Goal: Obtain resource: Download file/media

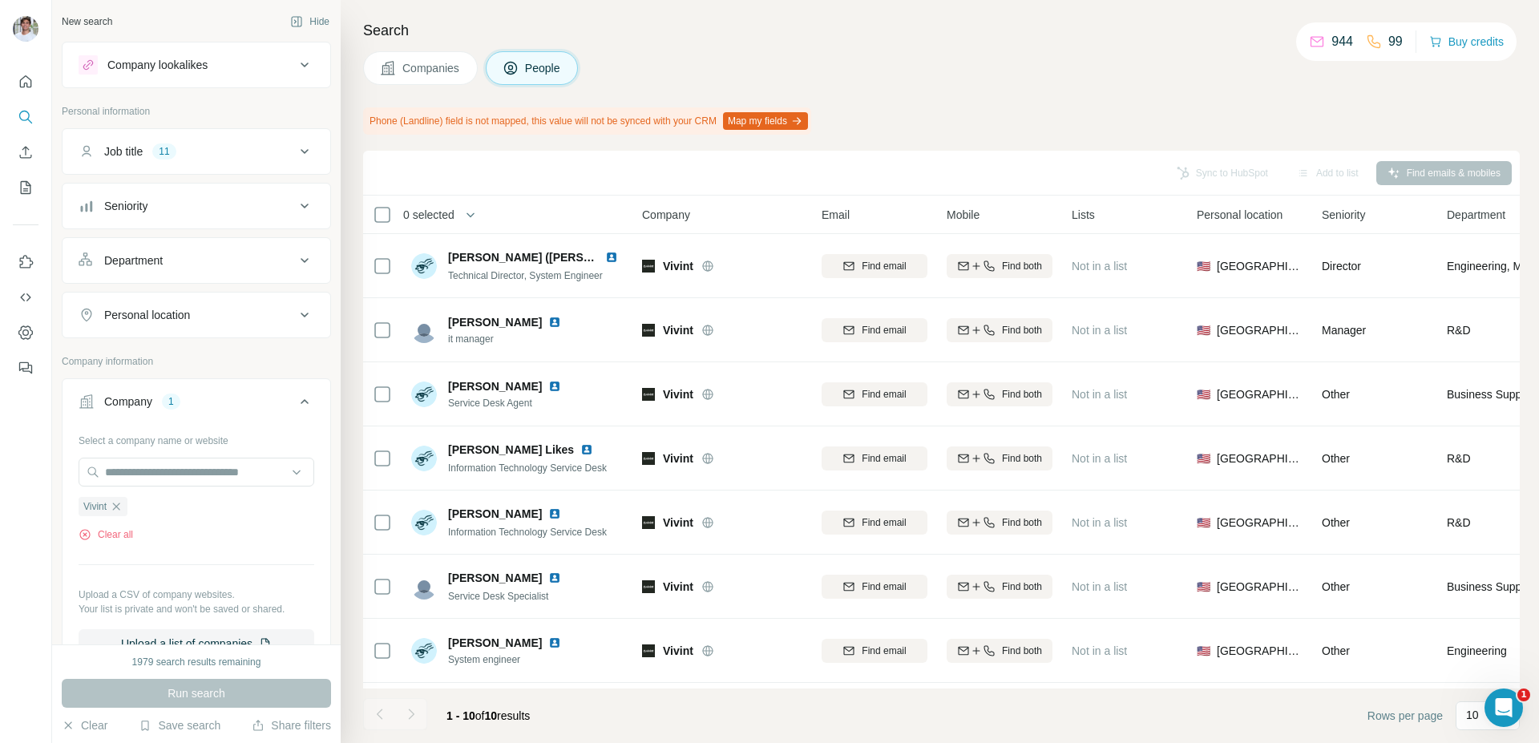
scroll to position [187, 0]
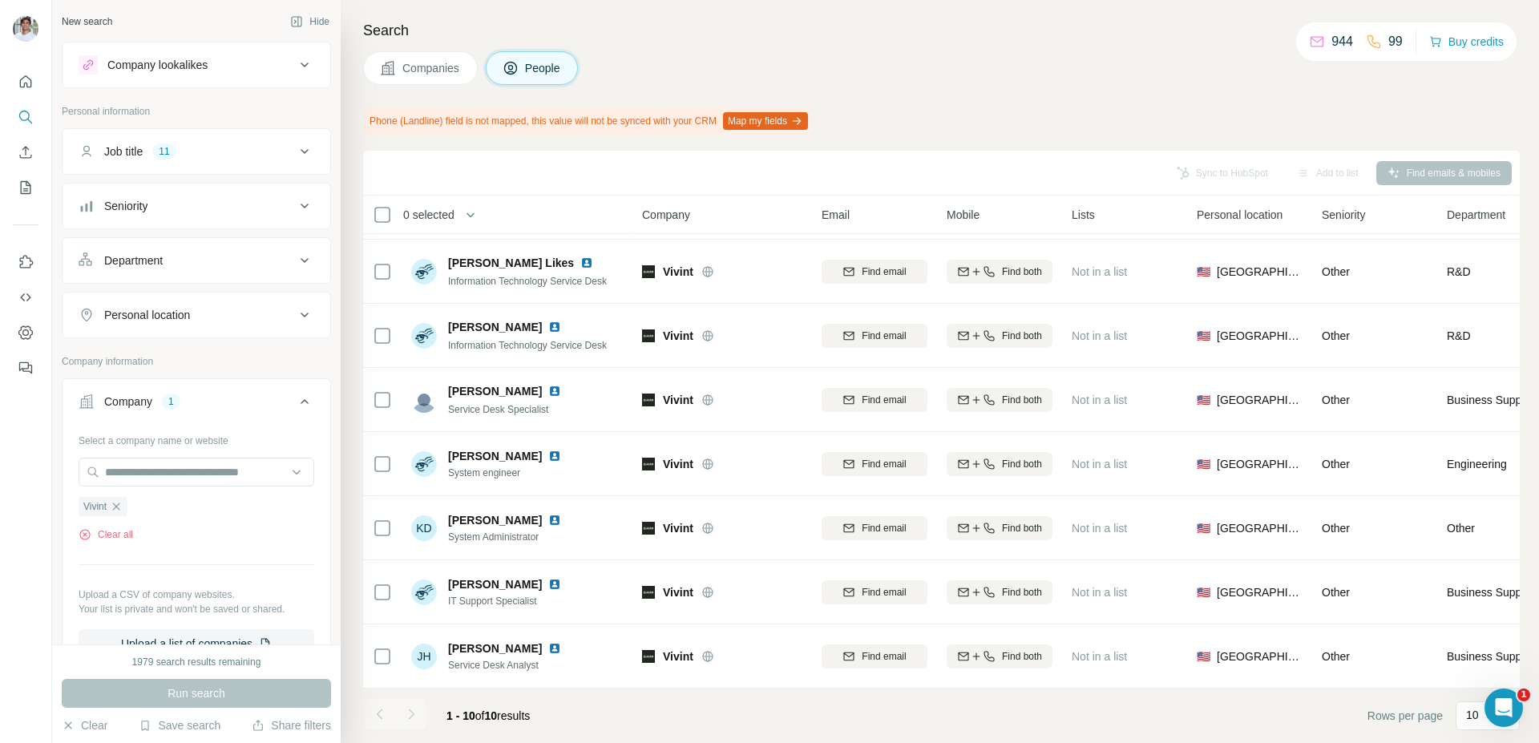
click at [817, 40] on h4 "Search" at bounding box center [941, 30] width 1156 height 22
click at [1046, 53] on div "Companies People" at bounding box center [941, 68] width 1156 height 34
click at [1046, 52] on div "Companies People" at bounding box center [941, 68] width 1156 height 34
click at [1047, 51] on div "Companies People" at bounding box center [941, 68] width 1156 height 34
click at [1049, 51] on div "Companies People" at bounding box center [941, 68] width 1156 height 34
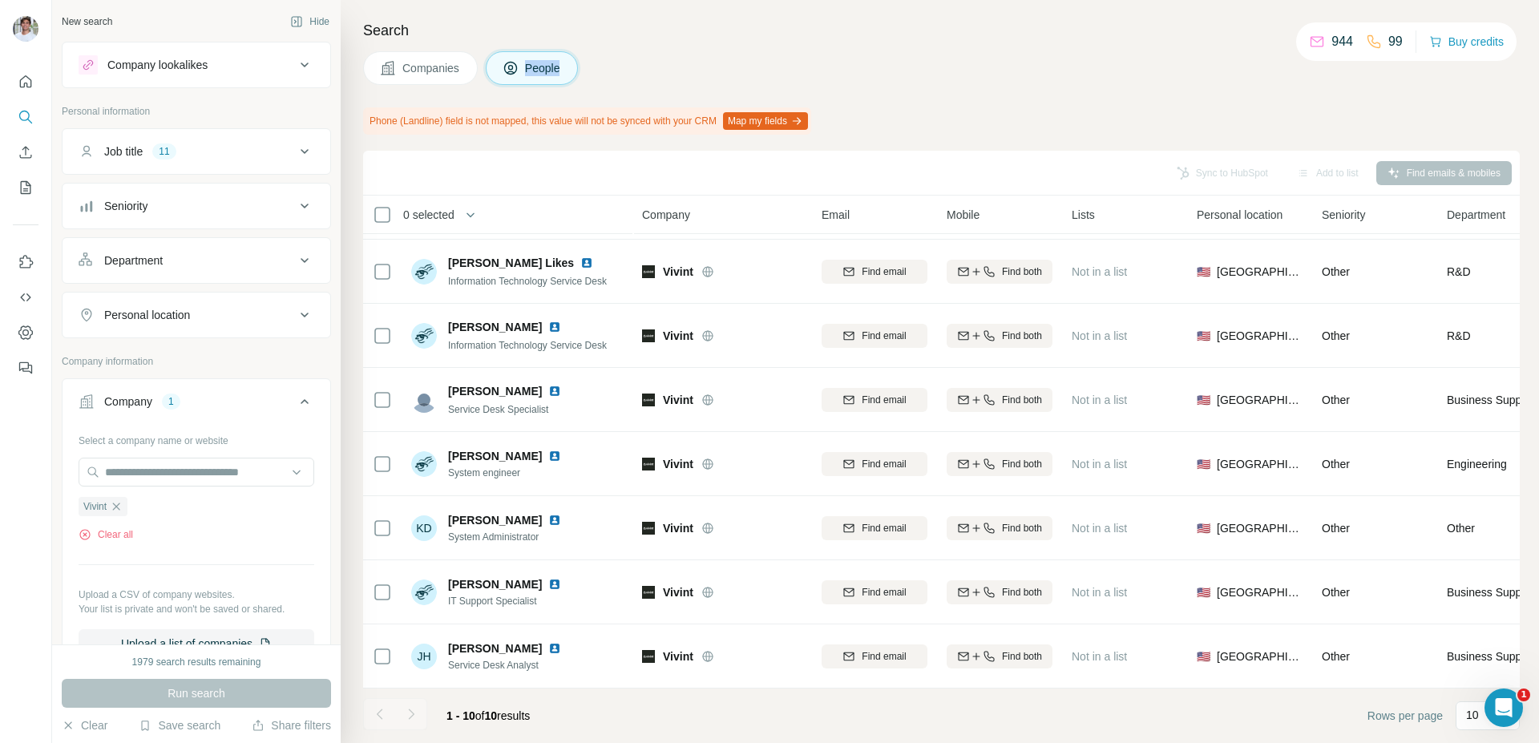
click at [1049, 51] on div "Companies People" at bounding box center [941, 68] width 1156 height 34
click at [1049, 54] on div "Companies People" at bounding box center [941, 68] width 1156 height 34
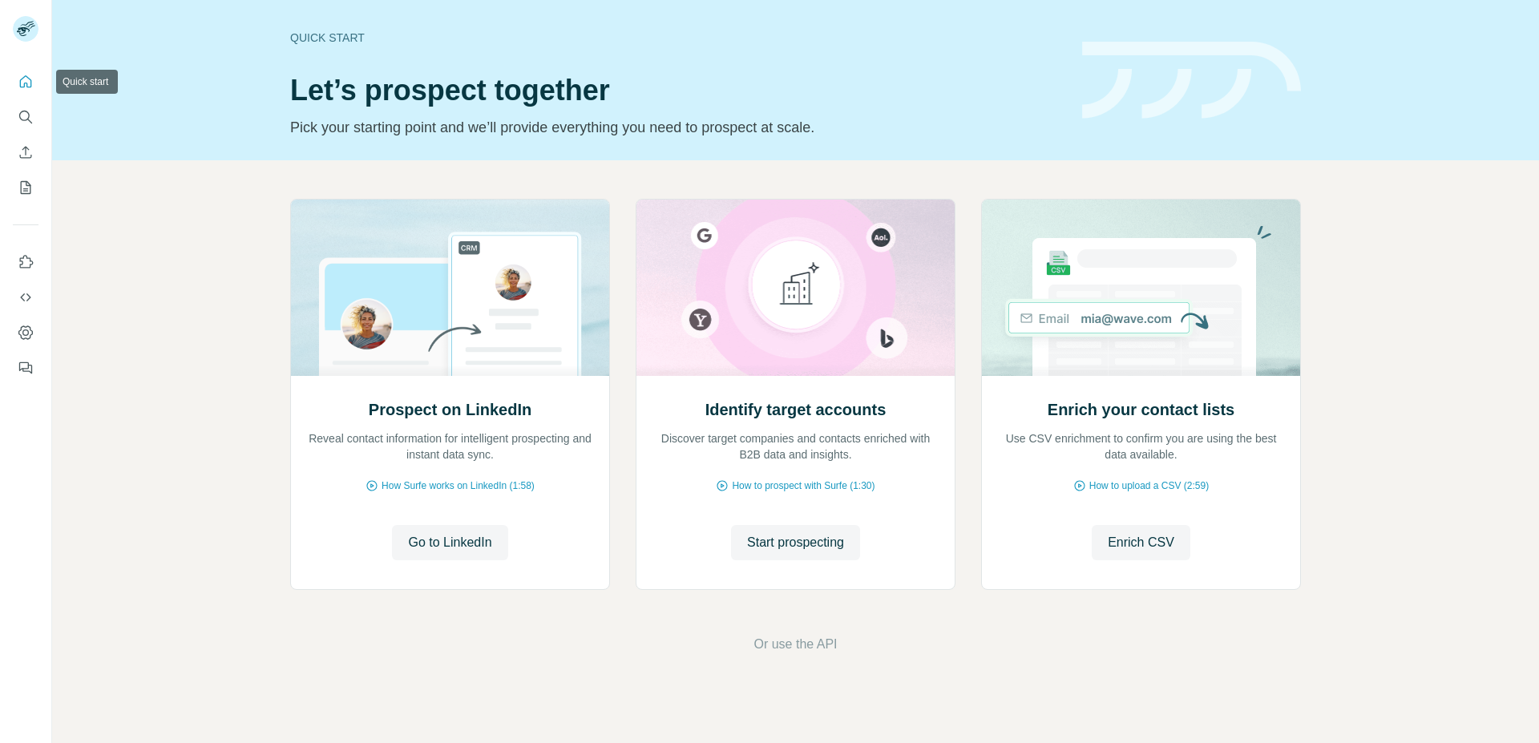
click at [25, 107] on button "Search" at bounding box center [26, 117] width 26 height 29
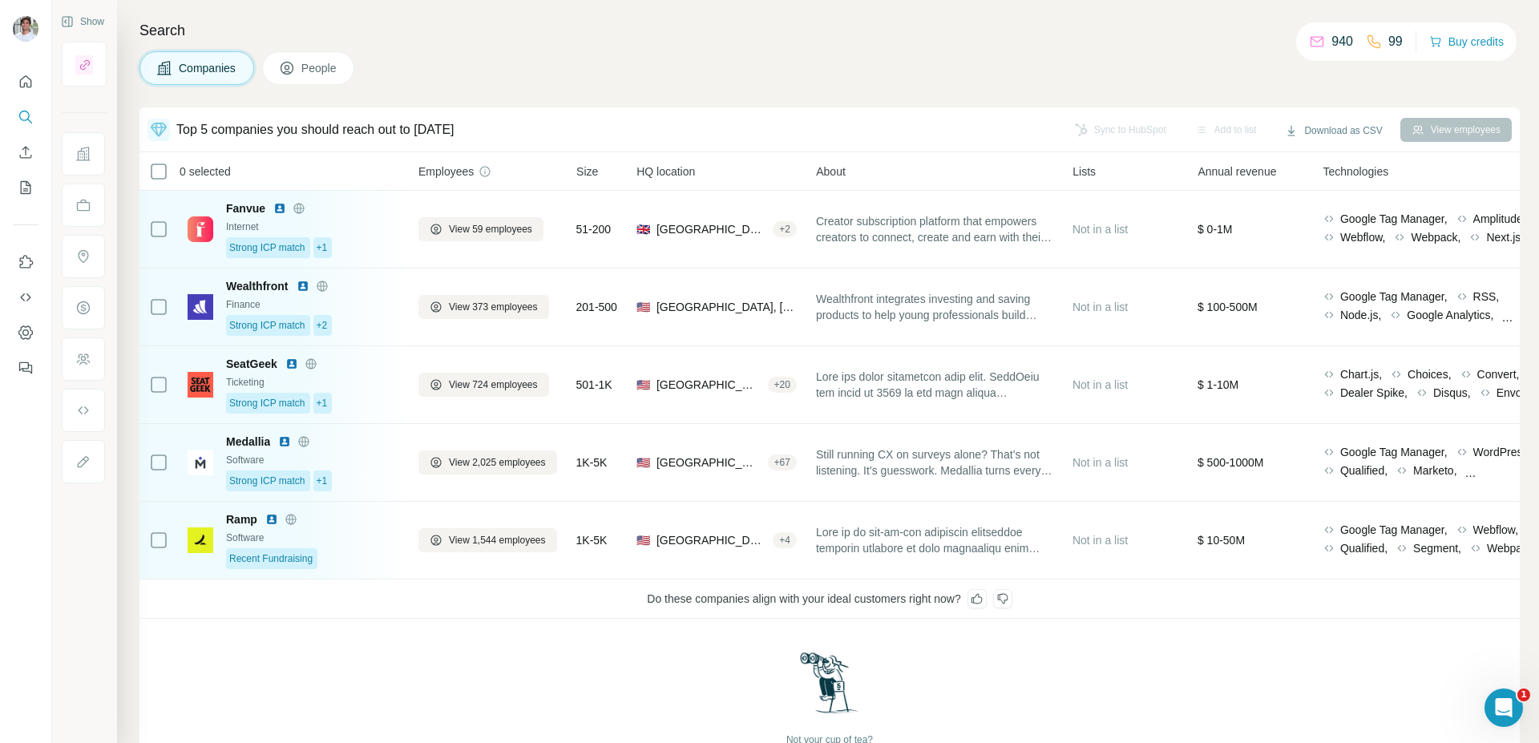
click at [99, 162] on div at bounding box center [83, 153] width 43 height 43
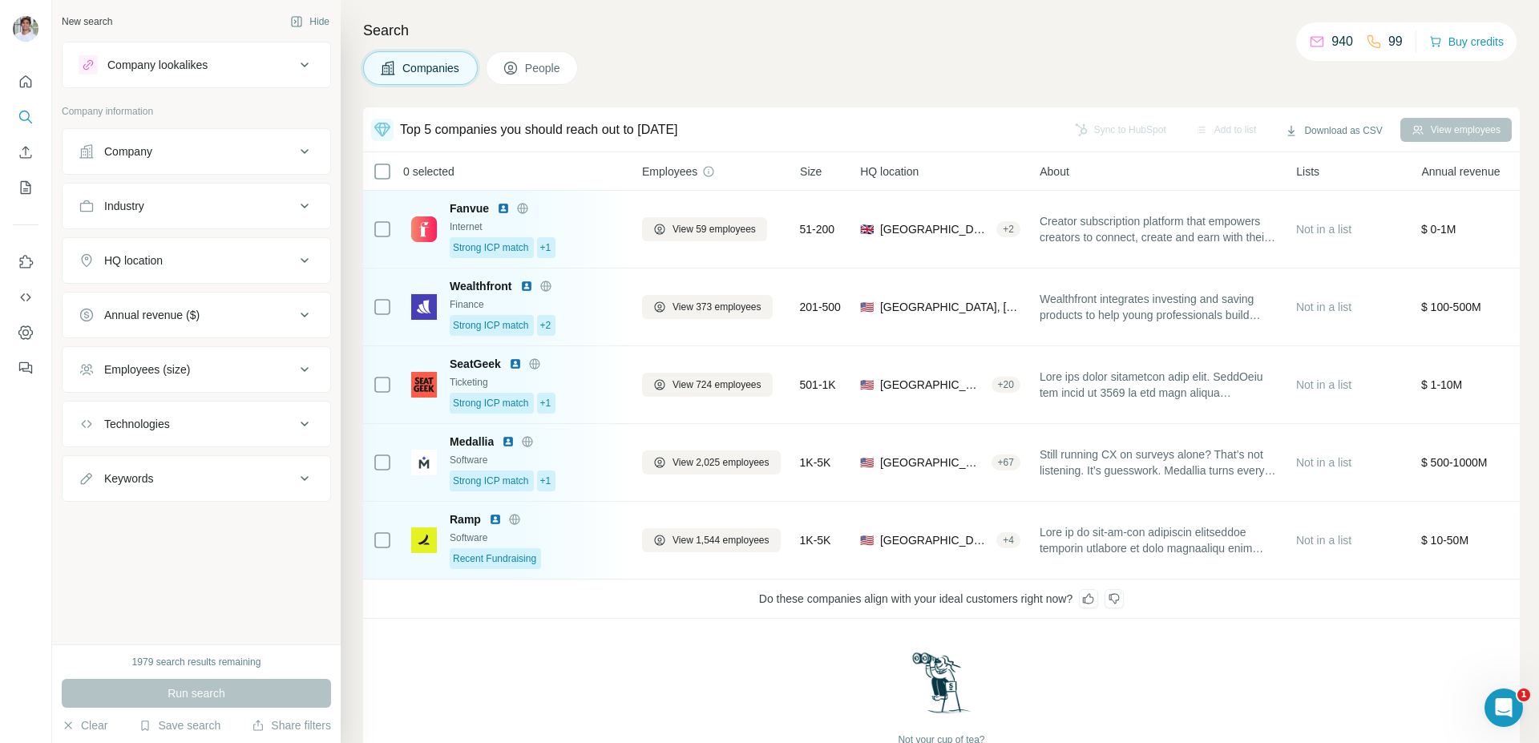
click at [150, 160] on button "Company" at bounding box center [197, 151] width 268 height 38
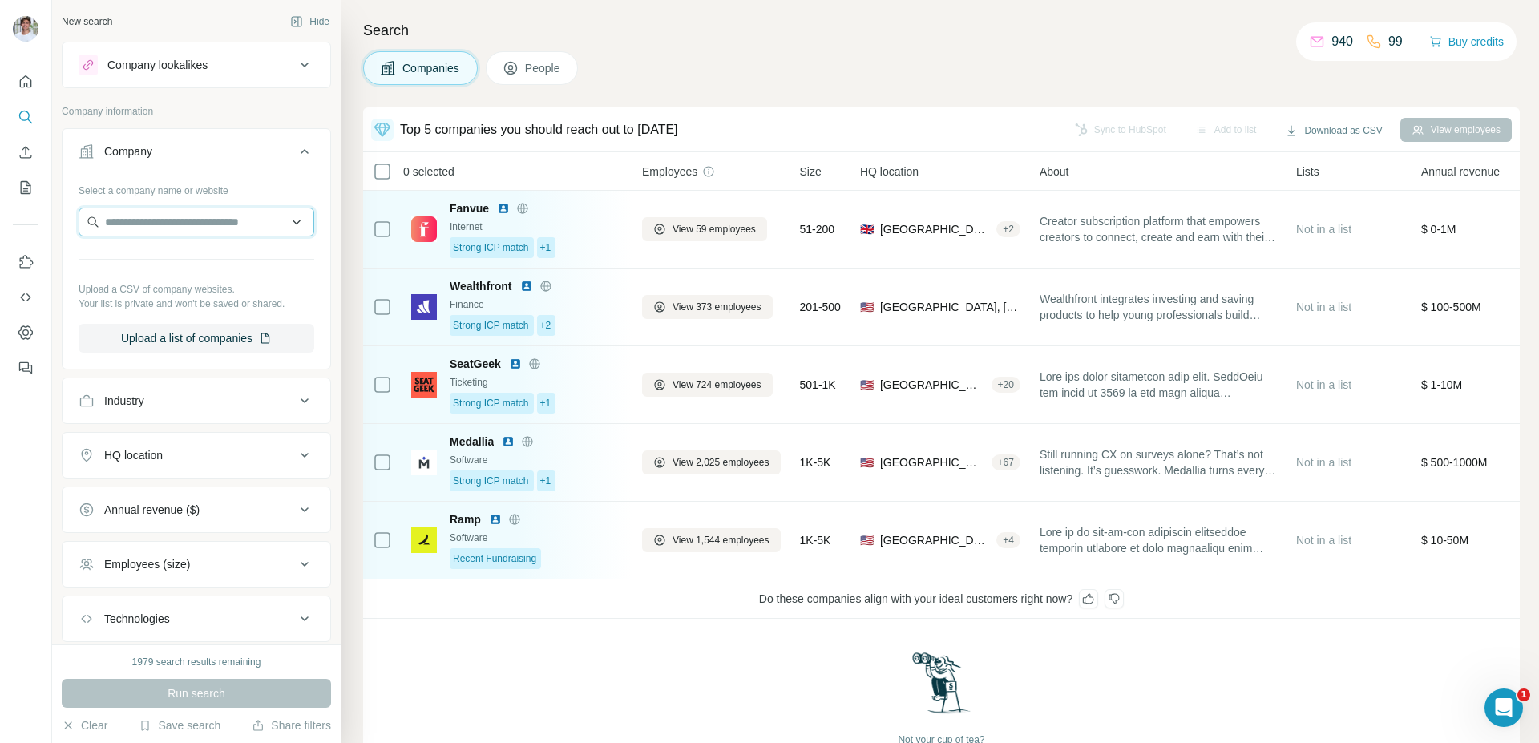
click at [125, 231] on input "text" at bounding box center [197, 222] width 236 height 29
paste input "**********"
type input "**********"
click at [179, 253] on p "Nottingham Forest F.C." at bounding box center [181, 258] width 115 height 16
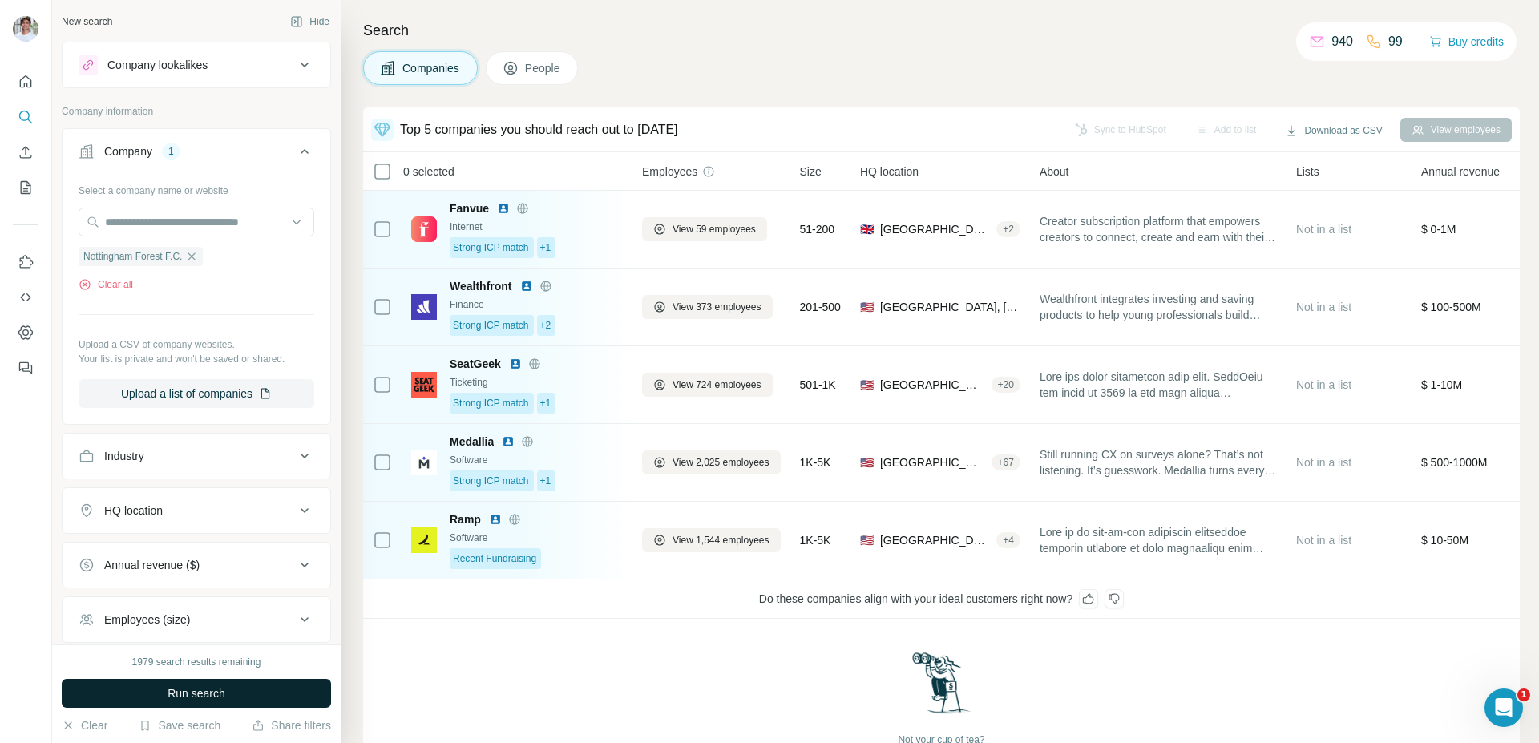
click at [177, 689] on span "Run search" at bounding box center [197, 693] width 58 height 16
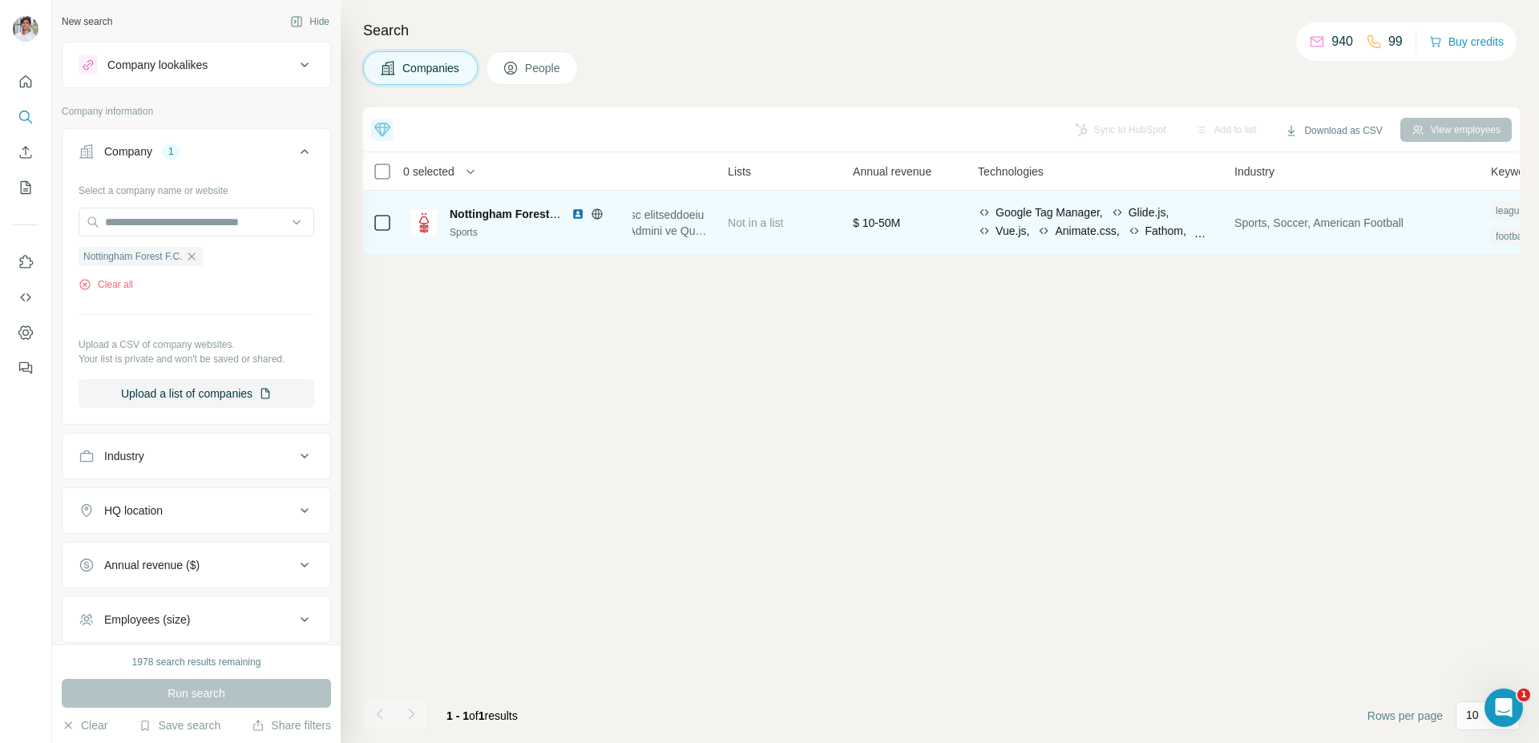
scroll to position [0, 557]
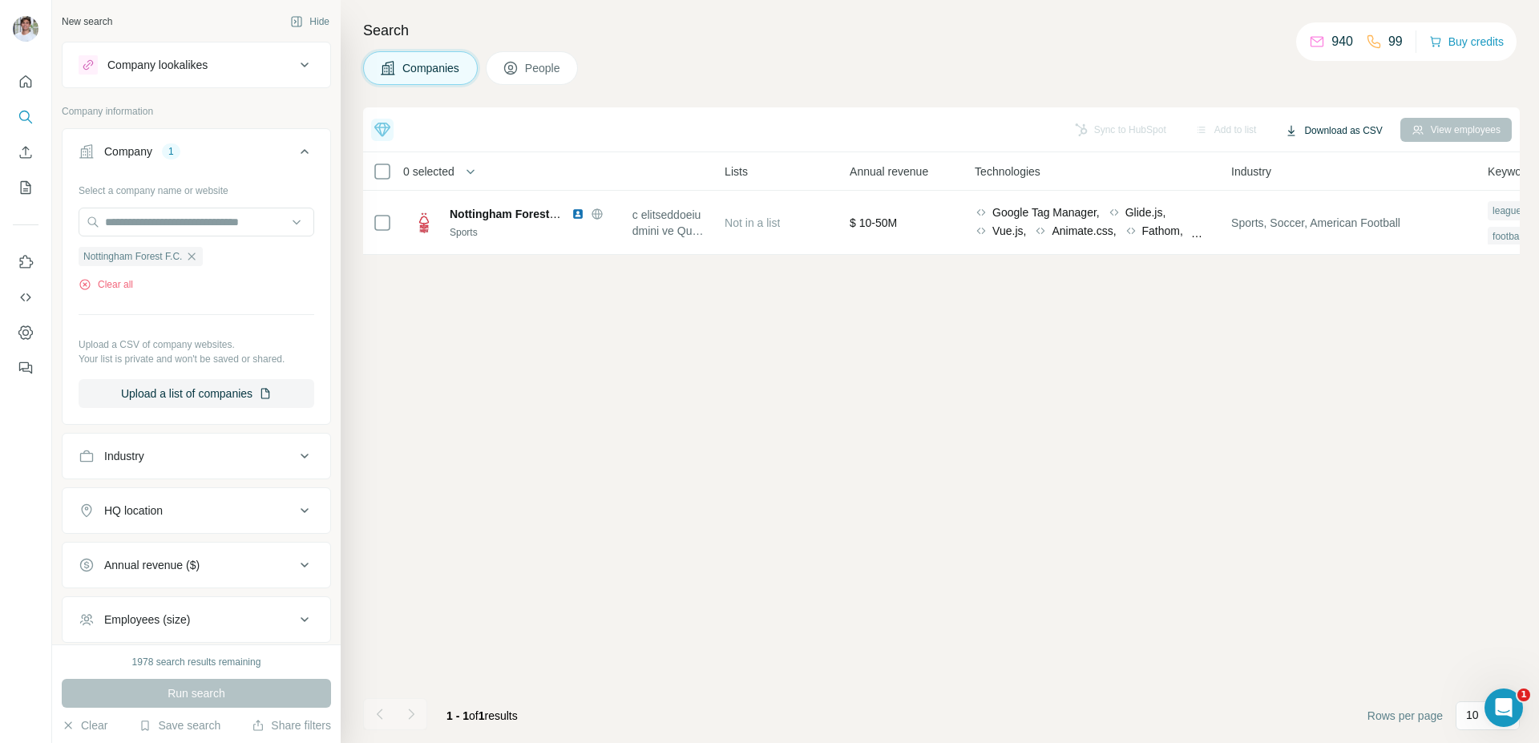
click at [1348, 125] on button "Download as CSV" at bounding box center [1333, 131] width 119 height 24
click at [1337, 162] on div "Only current page (1)" at bounding box center [1341, 164] width 144 height 29
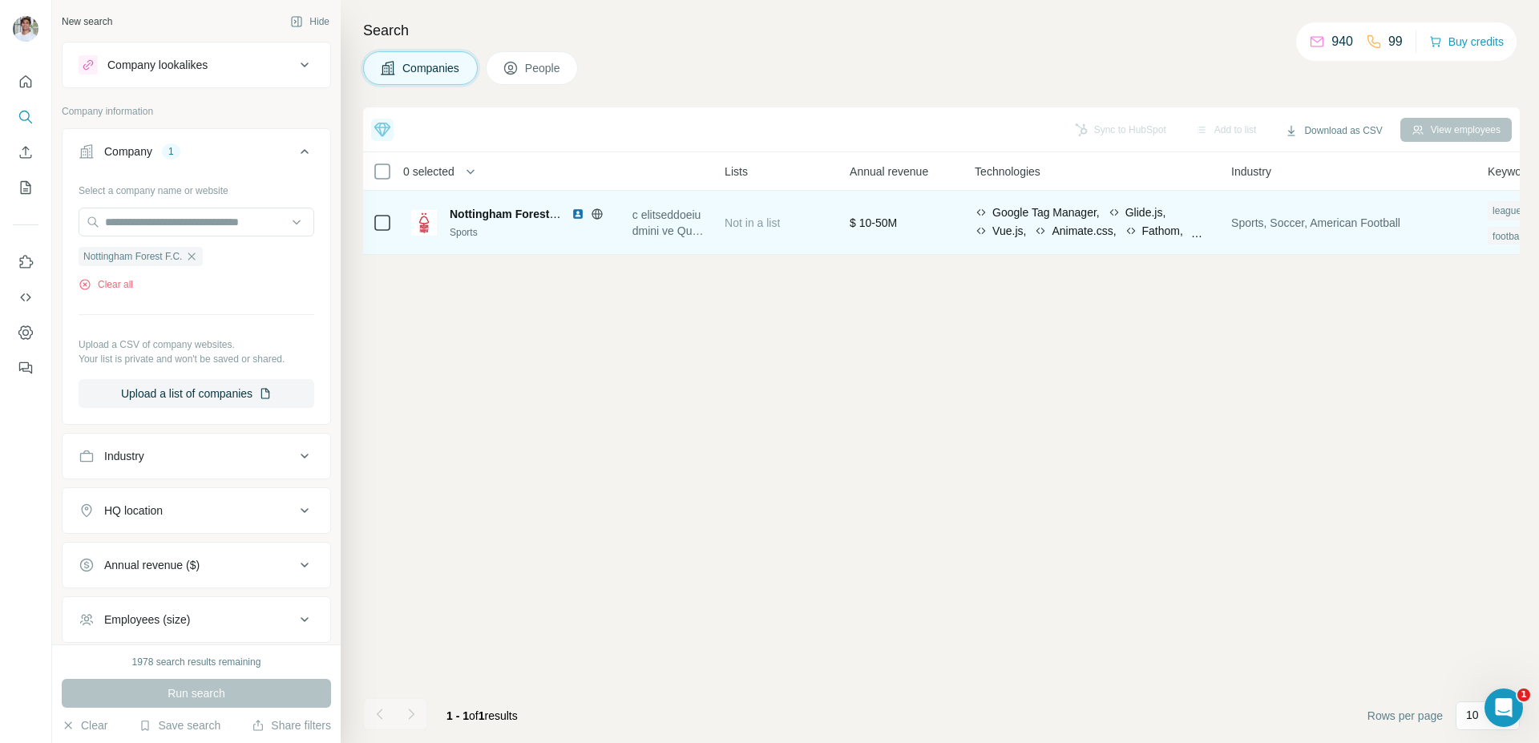
click at [574, 212] on img at bounding box center [577, 214] width 13 height 13
